Goal: Task Accomplishment & Management: Manage account settings

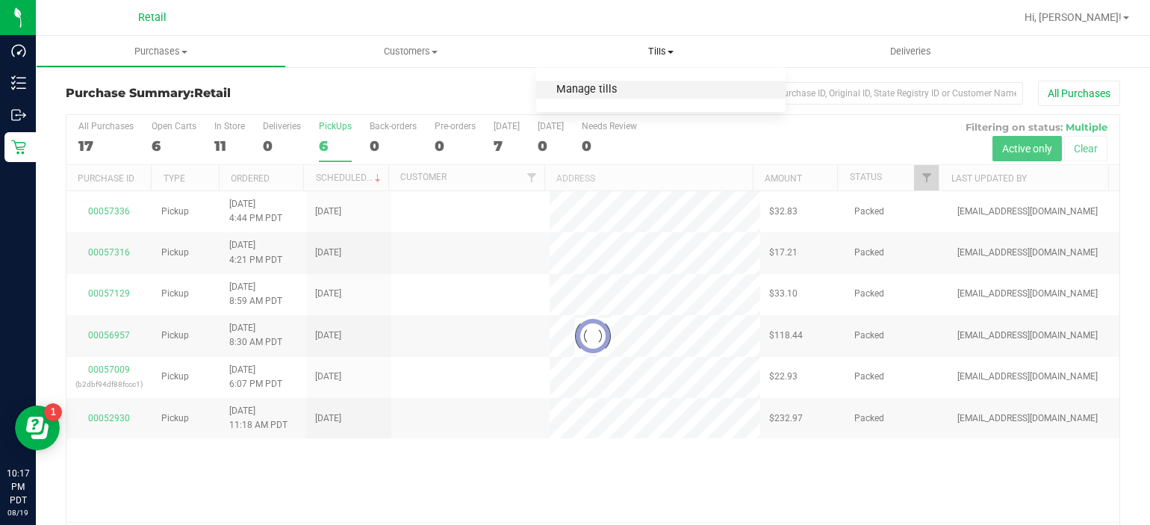
click at [602, 91] on span "Manage tills" at bounding box center [586, 90] width 101 height 13
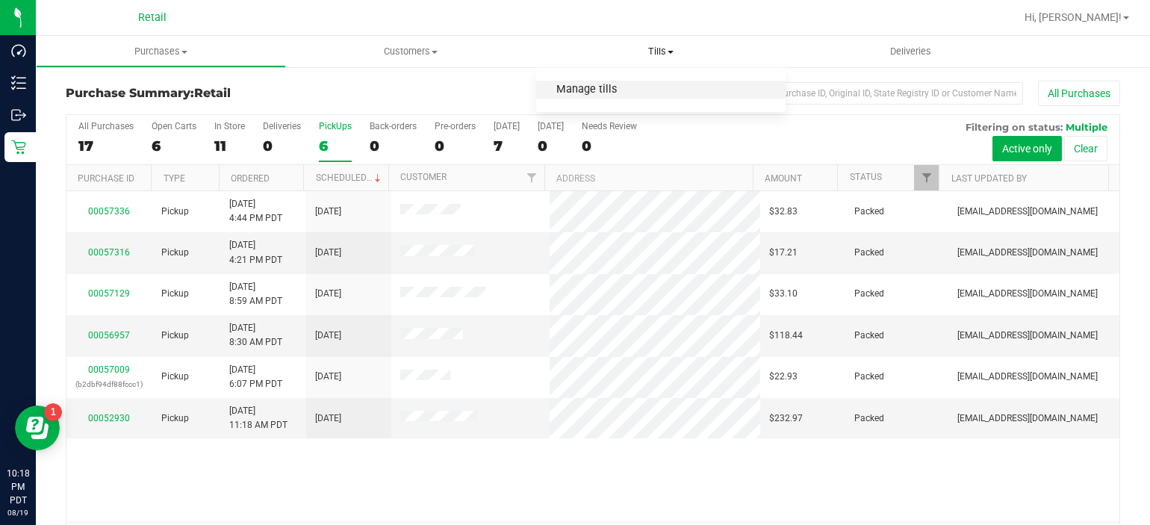
click at [612, 87] on span "Manage tills" at bounding box center [586, 90] width 101 height 13
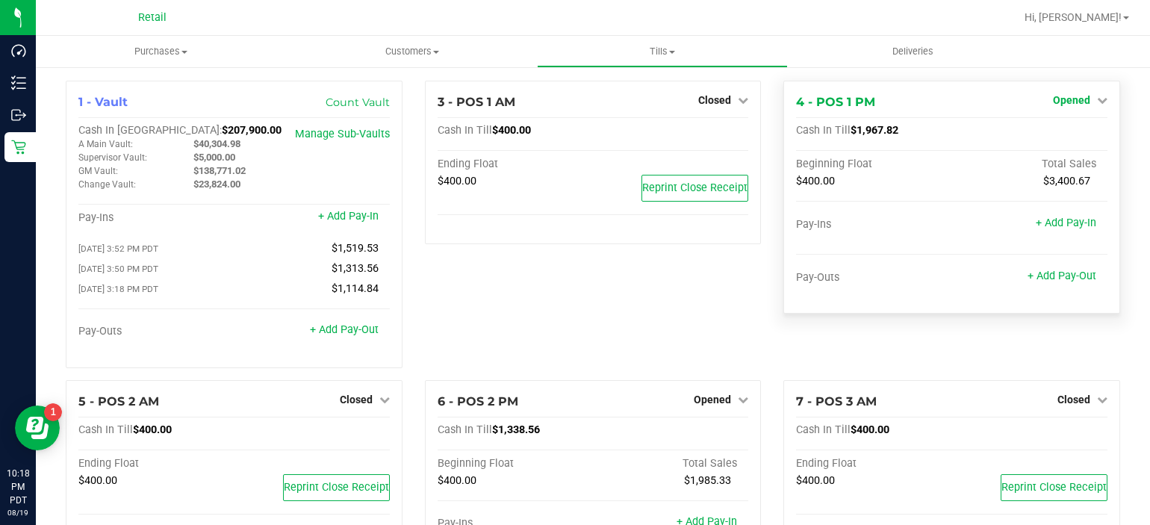
click at [1069, 99] on span "Opened" at bounding box center [1071, 100] width 37 height 12
click at [1057, 131] on link "Close Till" at bounding box center [1073, 131] width 40 height 12
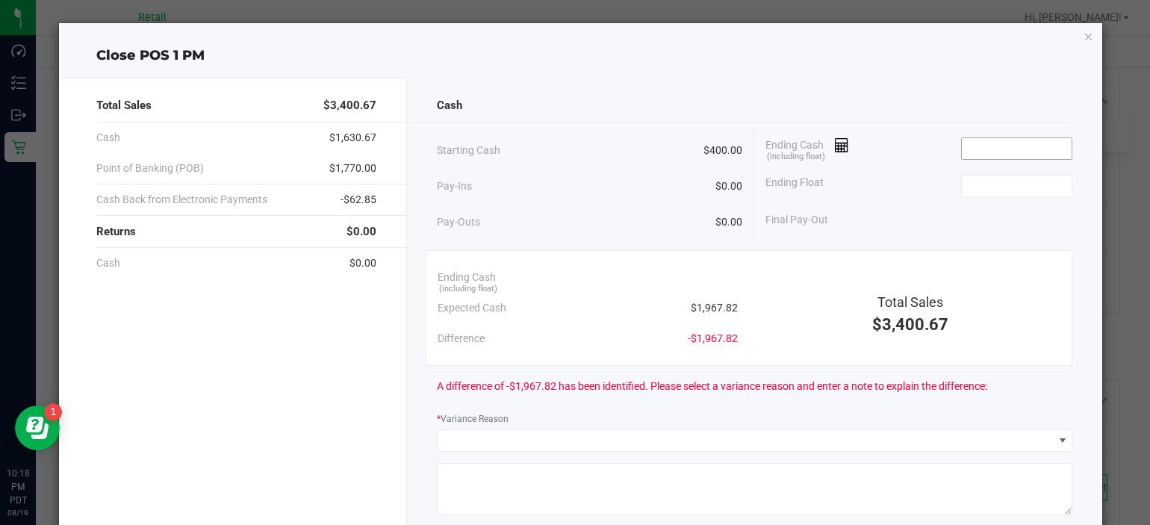
click at [997, 146] on input at bounding box center [1017, 148] width 110 height 21
click at [984, 185] on input at bounding box center [1017, 185] width 110 height 21
type input "$1,967.62"
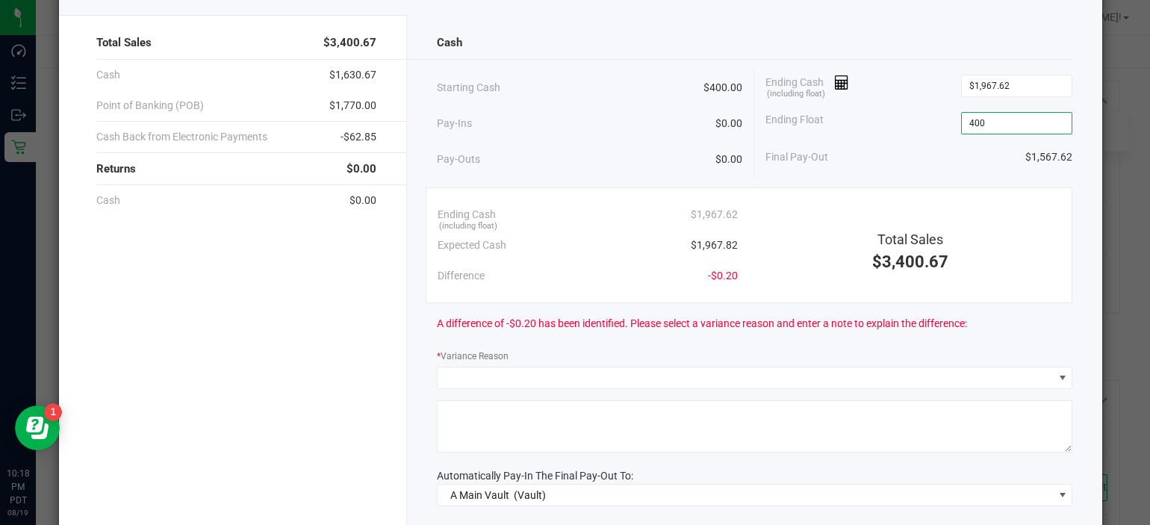
scroll to position [78, 0]
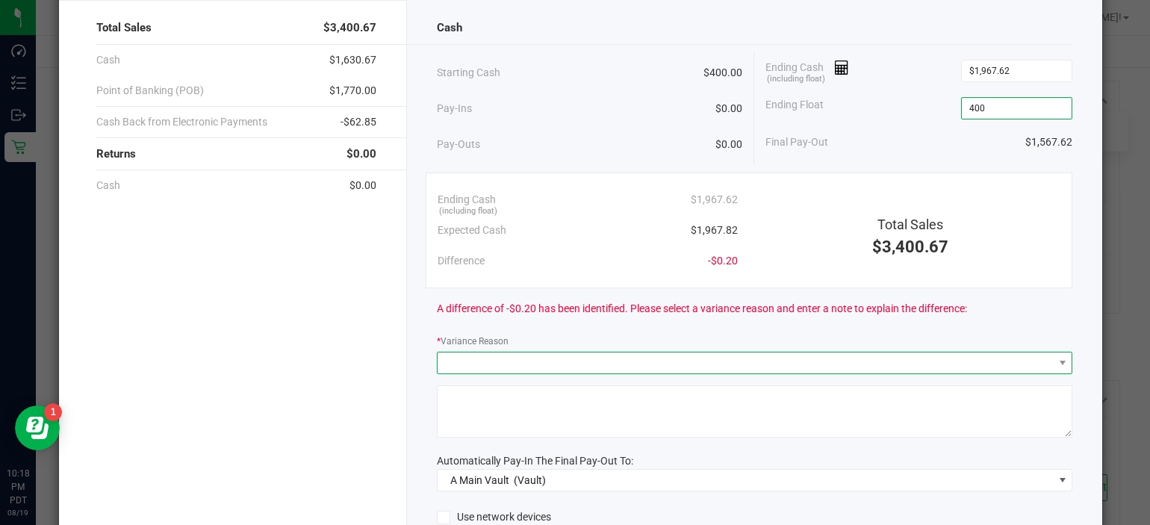
click at [648, 367] on span at bounding box center [745, 362] width 616 height 21
type input "$400.00"
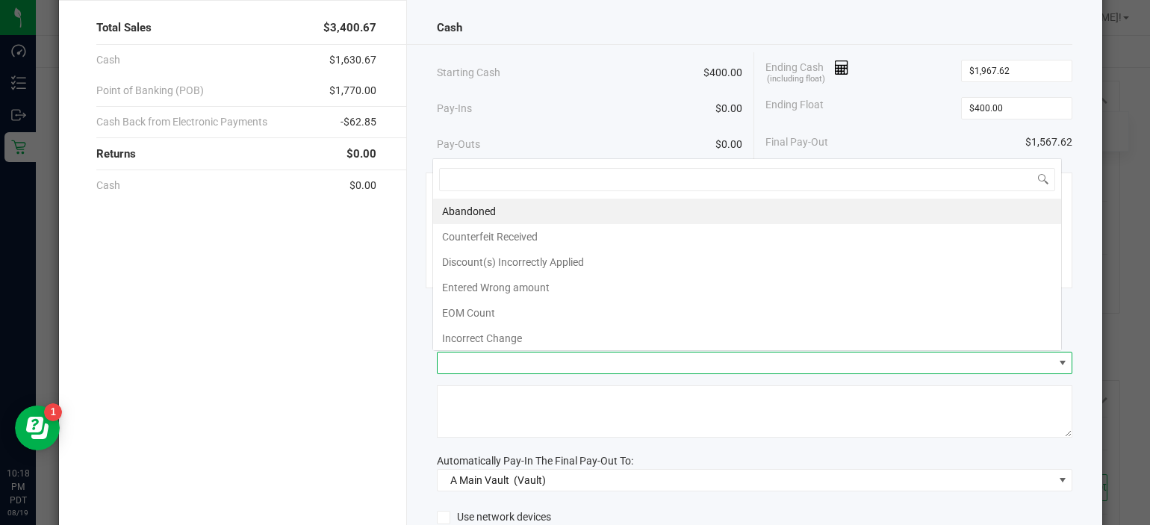
scroll to position [22, 629]
click at [499, 332] on li "Incorrect Change" at bounding box center [747, 337] width 628 height 25
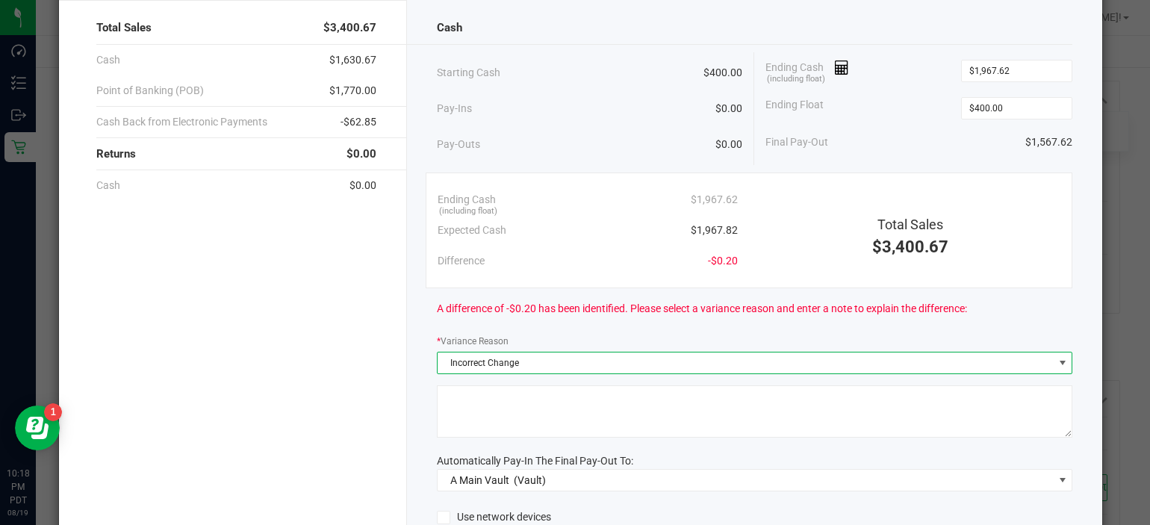
click at [482, 396] on textarea at bounding box center [755, 411] width 636 height 52
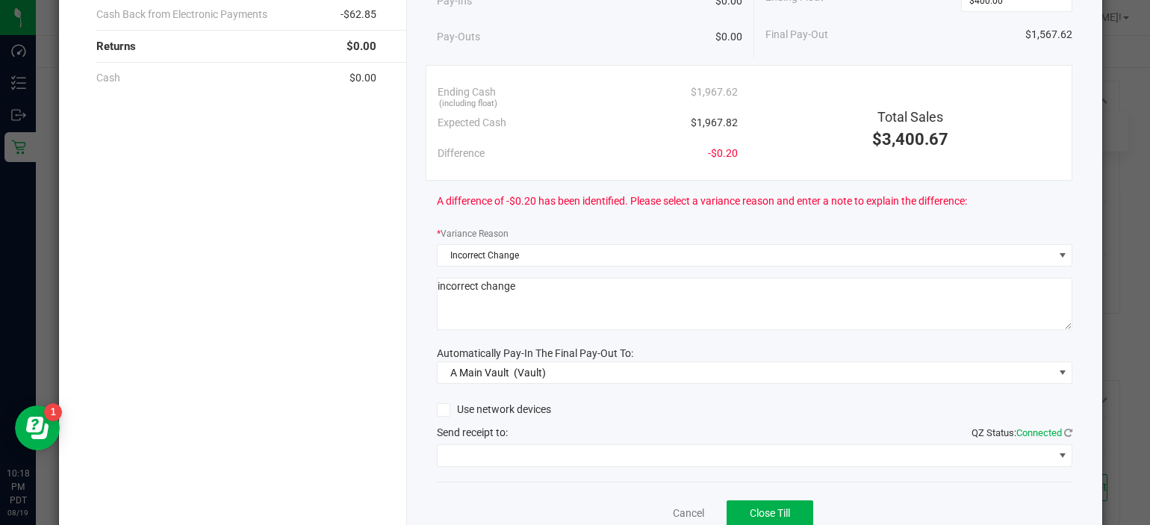
scroll to position [246, 0]
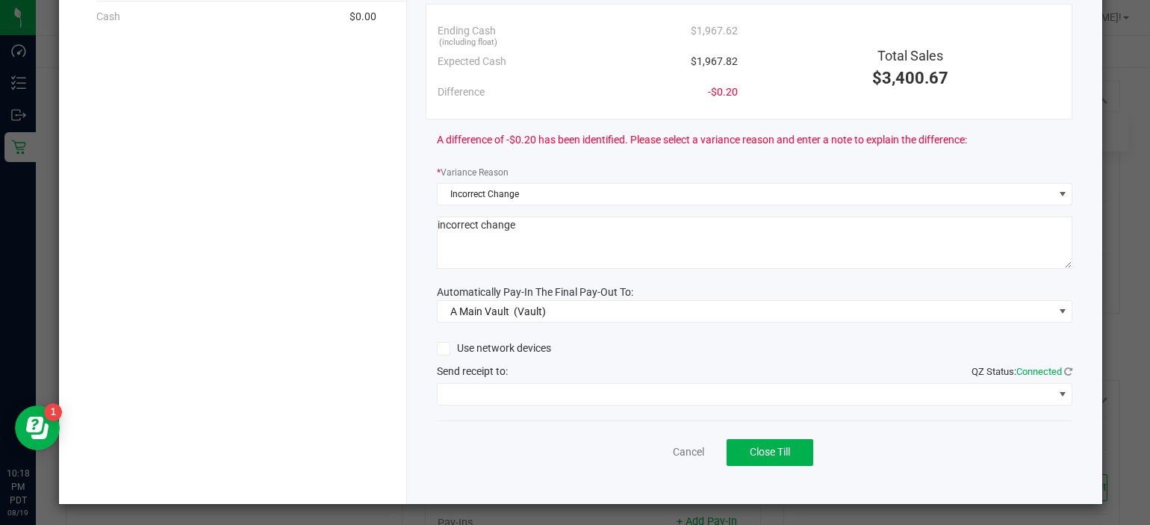
type textarea "incorrect change"
click at [613, 398] on span at bounding box center [745, 394] width 616 height 21
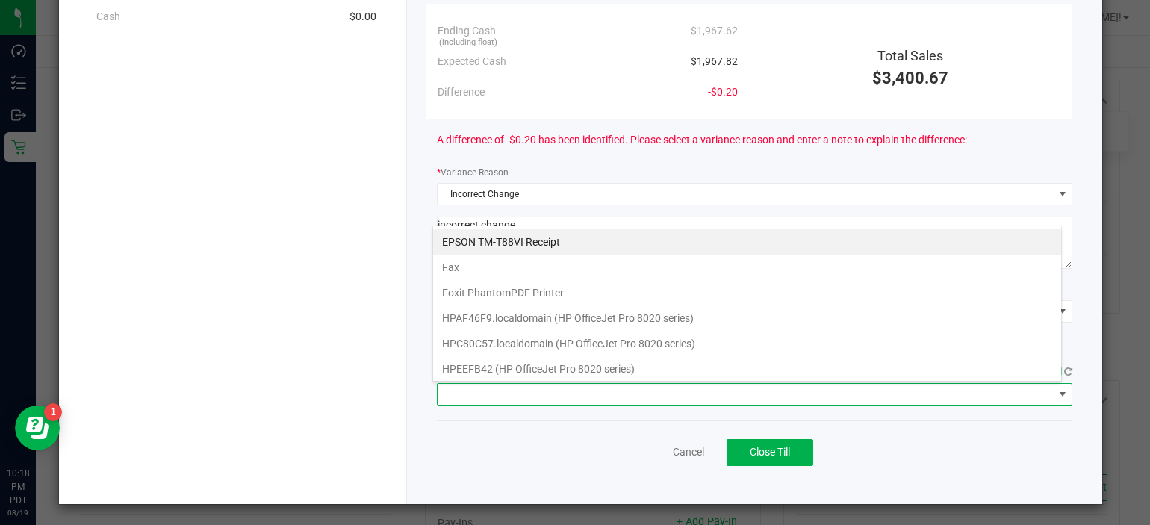
scroll to position [22, 629]
click at [541, 244] on Receipt "EPSON TM-T88VI Receipt" at bounding box center [747, 241] width 628 height 25
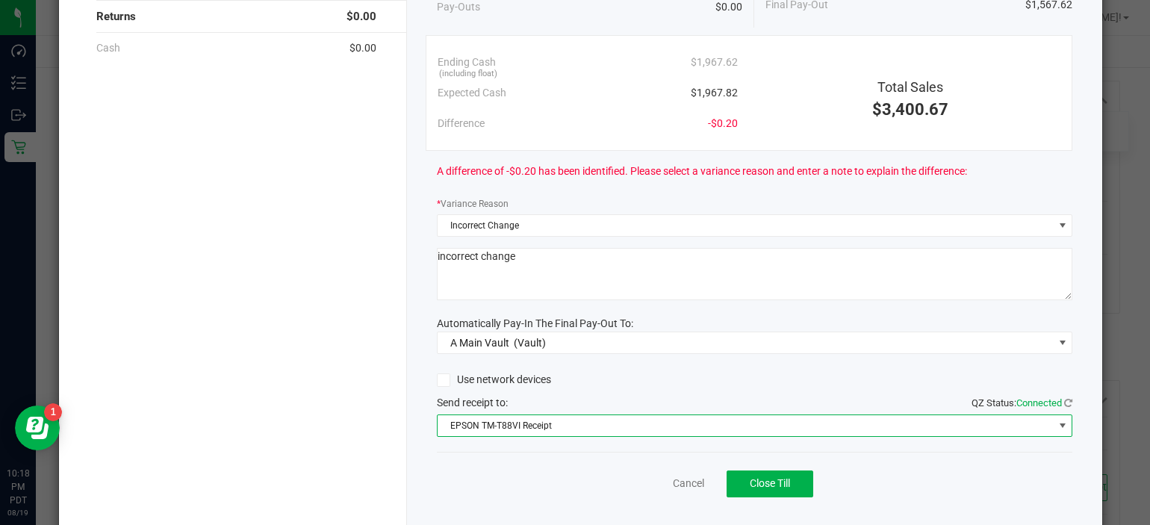
scroll to position [246, 0]
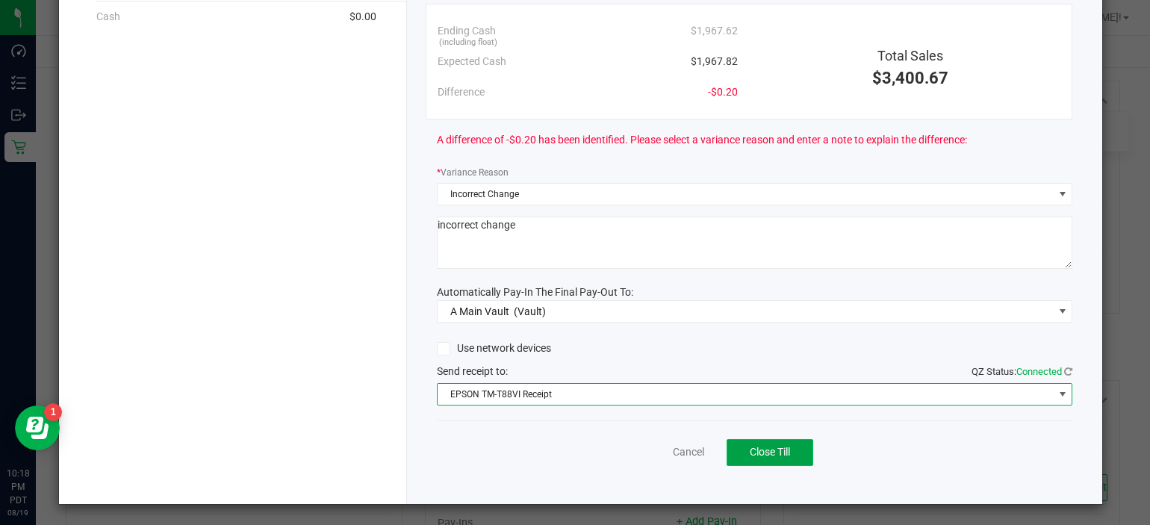
click at [756, 460] on button "Close Till" at bounding box center [769, 452] width 87 height 27
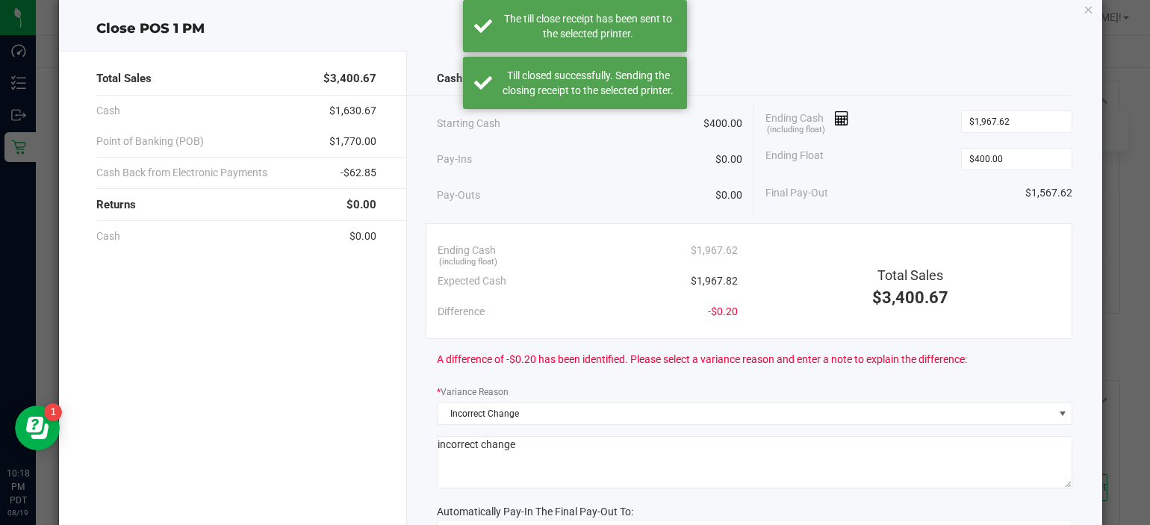
scroll to position [26, 0]
click at [1083, 9] on icon "button" at bounding box center [1088, 10] width 10 height 18
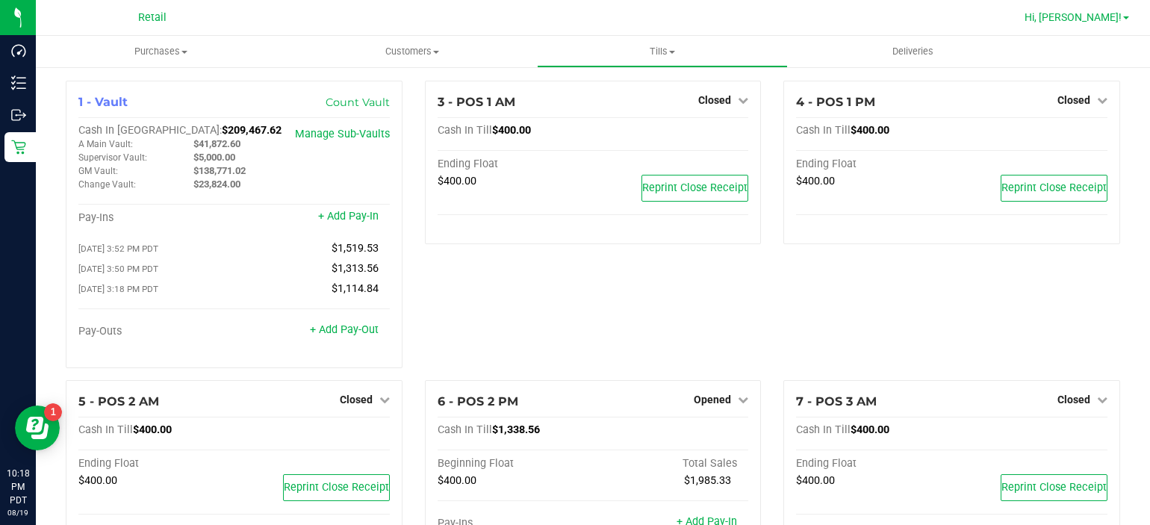
click at [1090, 13] on span "Hi, [PERSON_NAME]!" at bounding box center [1072, 17] width 97 height 12
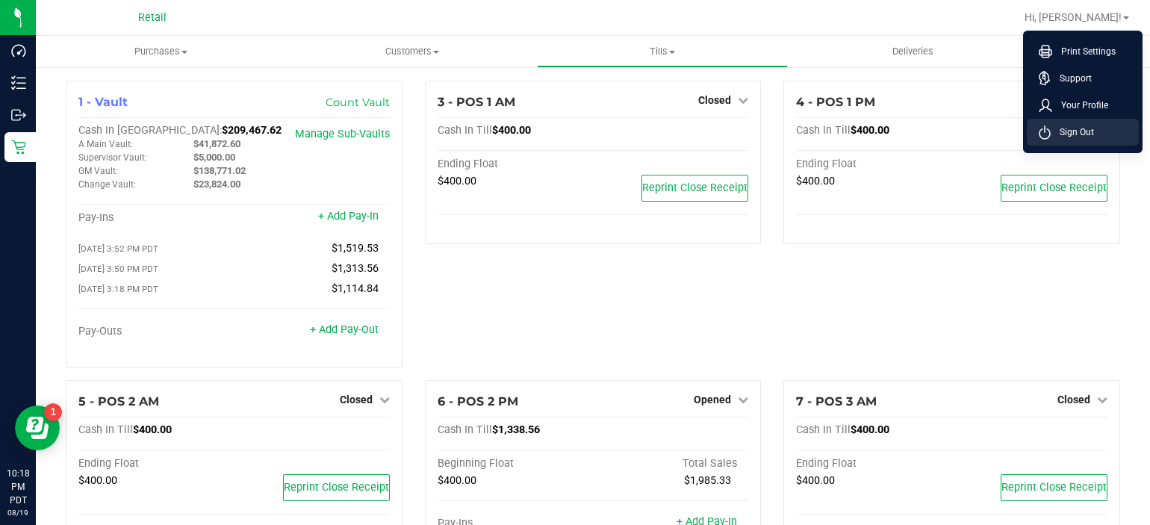
click at [1072, 141] on li "Sign Out" at bounding box center [1083, 132] width 112 height 27
